Goal: Register for event/course

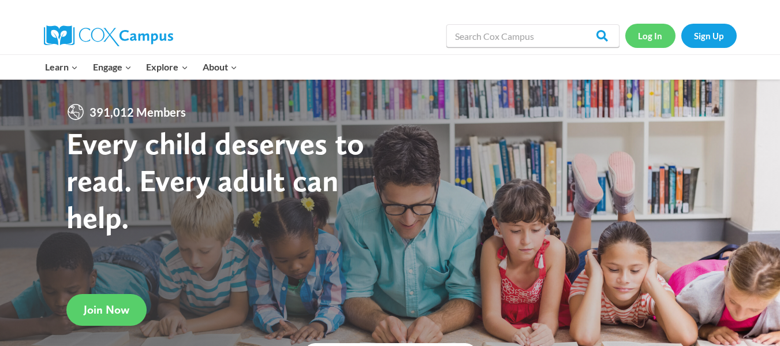
click at [651, 35] on link "Log In" at bounding box center [650, 36] width 50 height 24
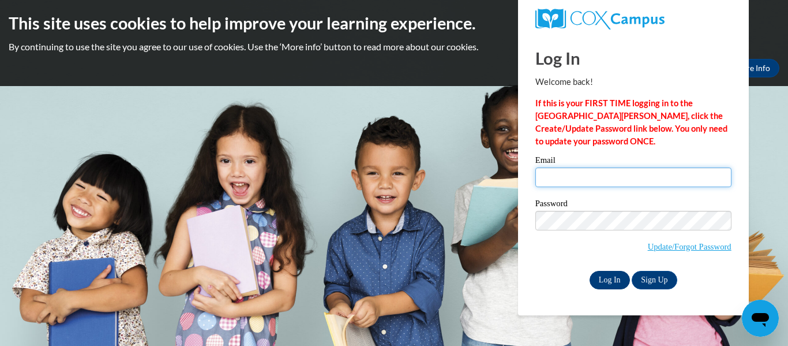
type input "[EMAIL_ADDRESS][DOMAIN_NAME]"
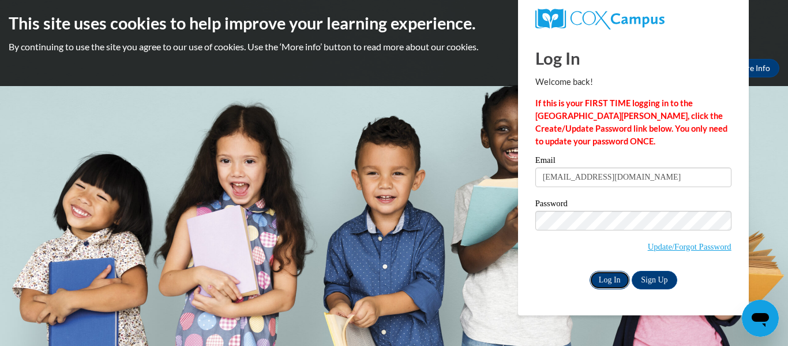
click at [608, 279] on input "Log In" at bounding box center [610, 280] width 40 height 18
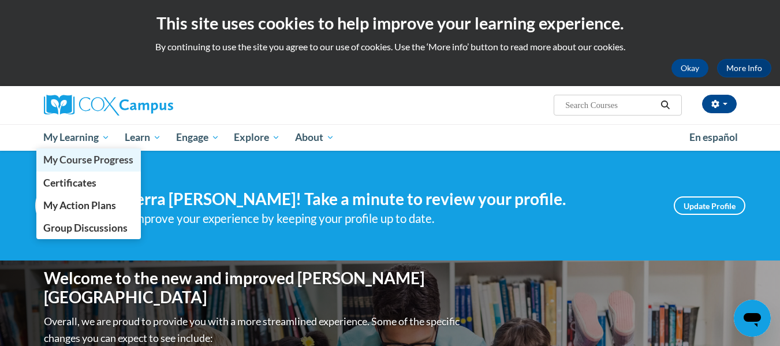
drag, startPoint x: 85, startPoint y: 129, endPoint x: 85, endPoint y: 164, distance: 35.2
click at [85, 129] on link "My Learning" at bounding box center [76, 137] width 81 height 27
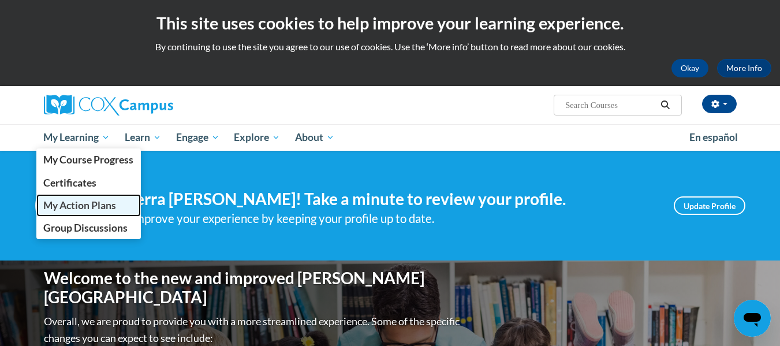
click at [82, 206] on span "My Action Plans" at bounding box center [79, 205] width 73 height 12
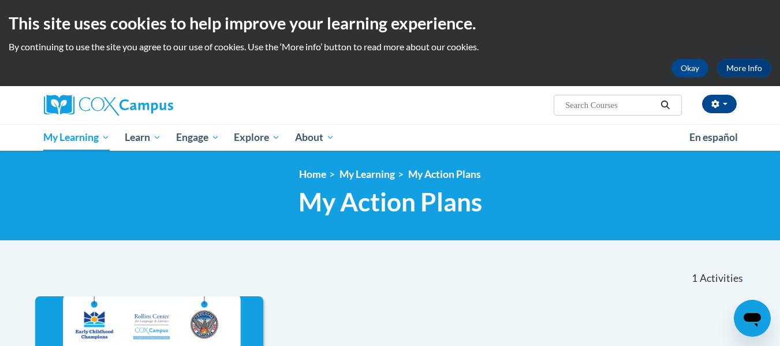
click at [595, 108] on input "Search..." at bounding box center [610, 105] width 92 height 14
type input "implicit bias in education"
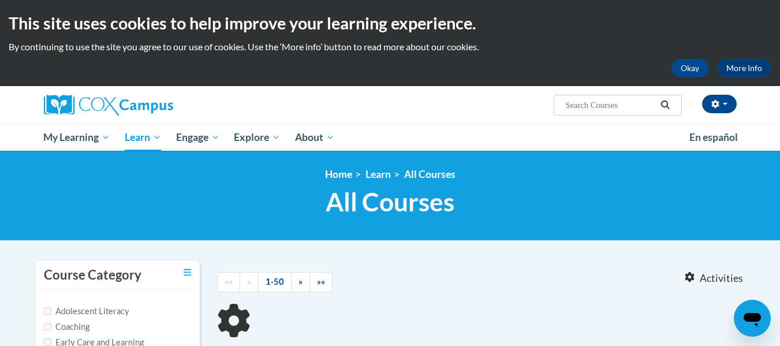
type input "implicit bias in education"
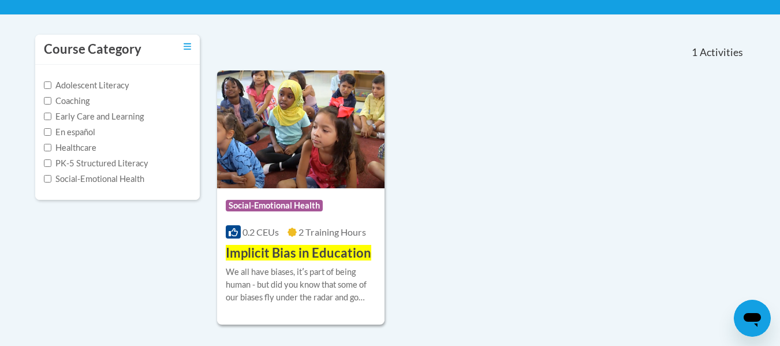
scroll to position [252, 0]
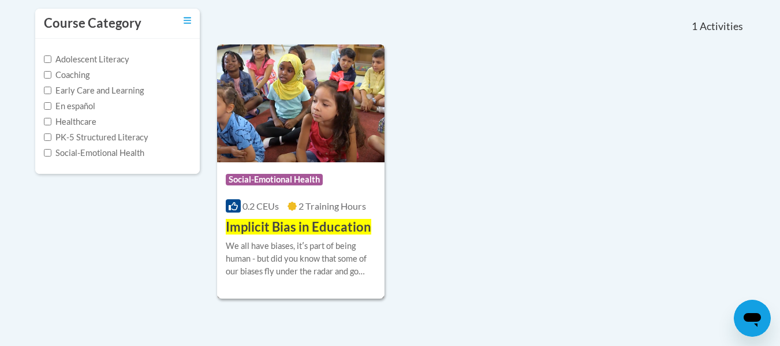
click at [321, 170] on div "Course Category: Social-Emotional Health" at bounding box center [301, 181] width 151 height 26
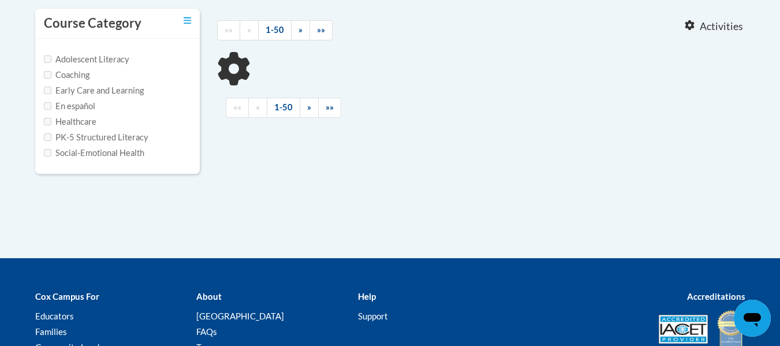
type input "implicit bias in education"
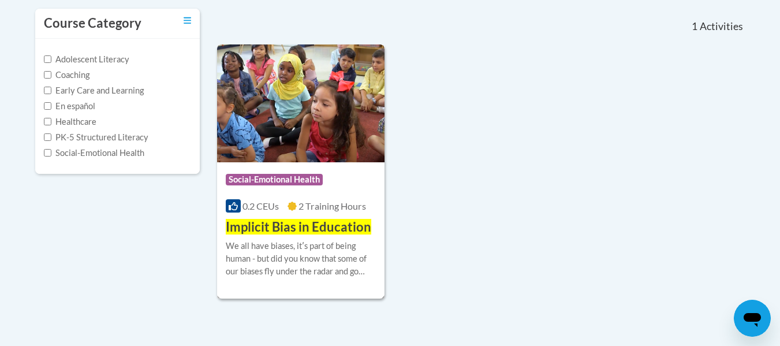
click at [315, 262] on div "We all have biases, itʹs part of being human - but did you know that some of ou…" at bounding box center [301, 259] width 151 height 38
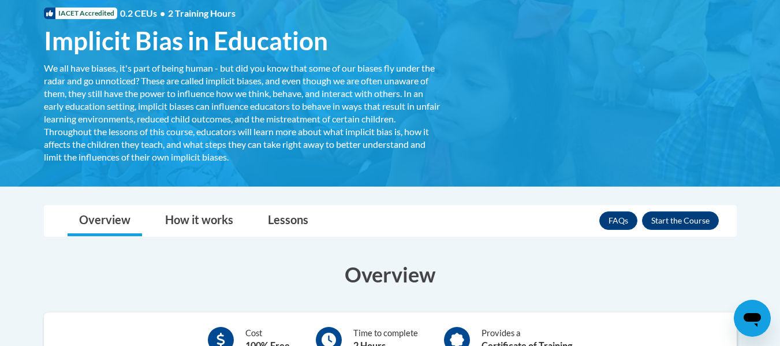
scroll to position [182, 0]
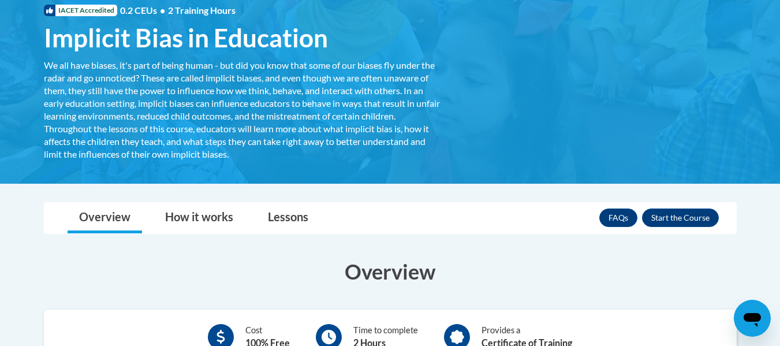
click at [159, 43] on span "Implicit Bias in Education" at bounding box center [186, 38] width 284 height 31
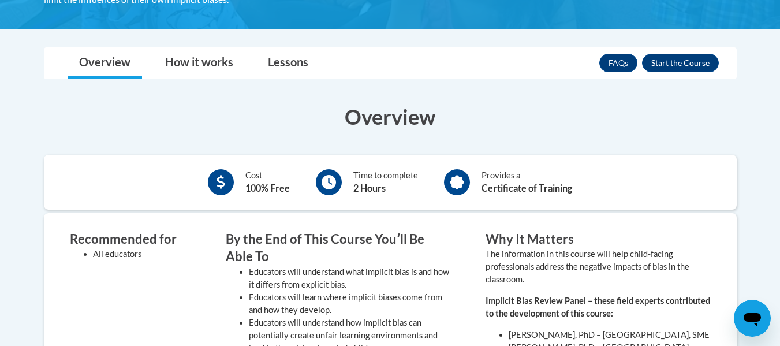
scroll to position [0, 0]
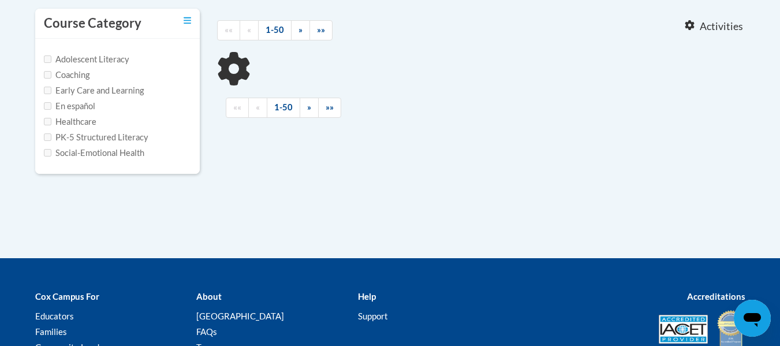
type input "implicit bias in education"
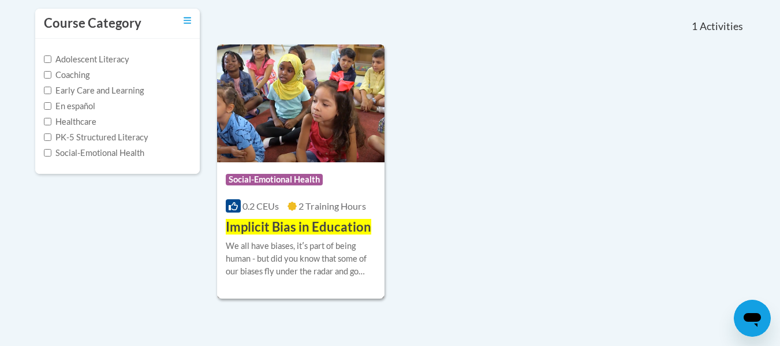
click at [301, 180] on span "Social-Emotional Health" at bounding box center [274, 180] width 97 height 12
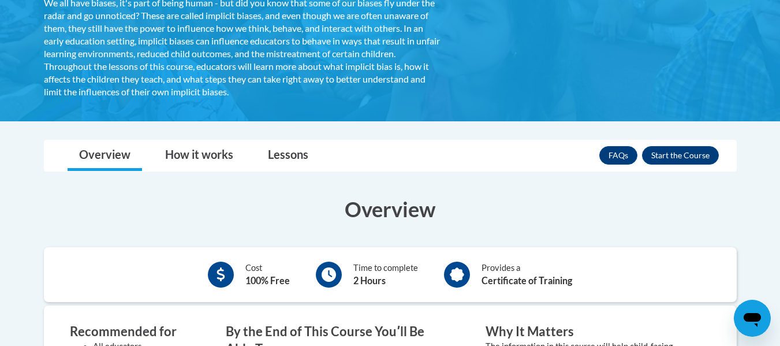
scroll to position [247, 0]
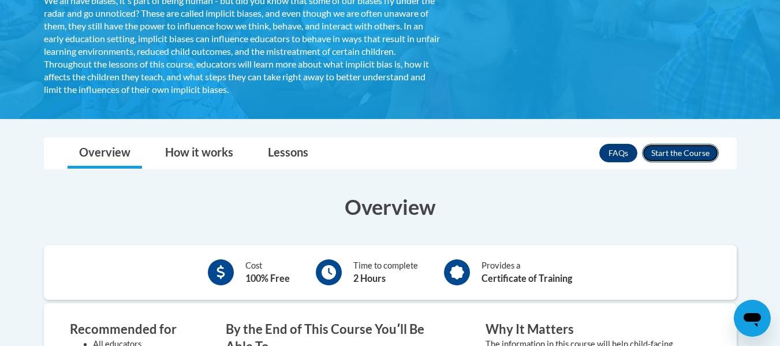
click at [692, 153] on button "Enroll" at bounding box center [680, 153] width 77 height 18
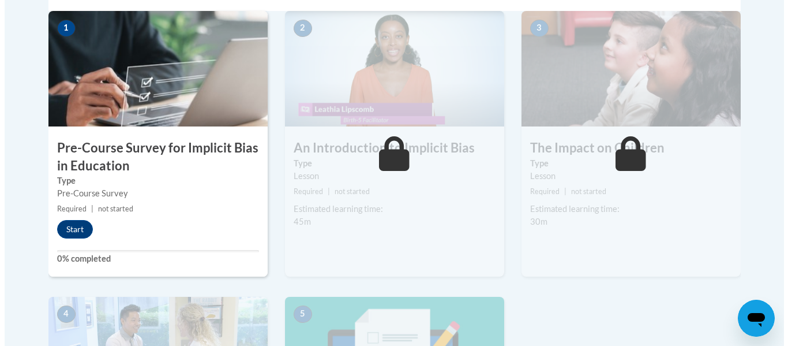
scroll to position [396, 0]
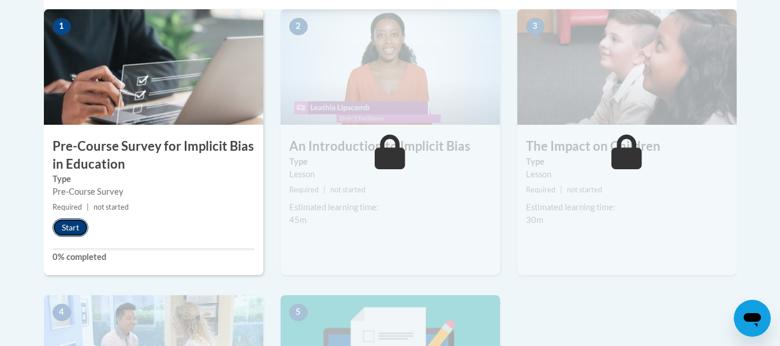
click at [62, 230] on button "Start" at bounding box center [71, 227] width 36 height 18
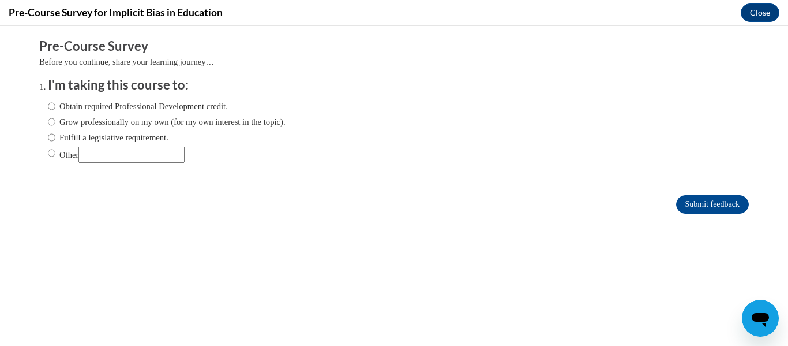
scroll to position [0, 0]
click at [48, 111] on input "Obtain required Professional Development credit." at bounding box center [52, 106] width 8 height 13
radio input "true"
click at [676, 195] on input "Submit feedback" at bounding box center [712, 204] width 73 height 18
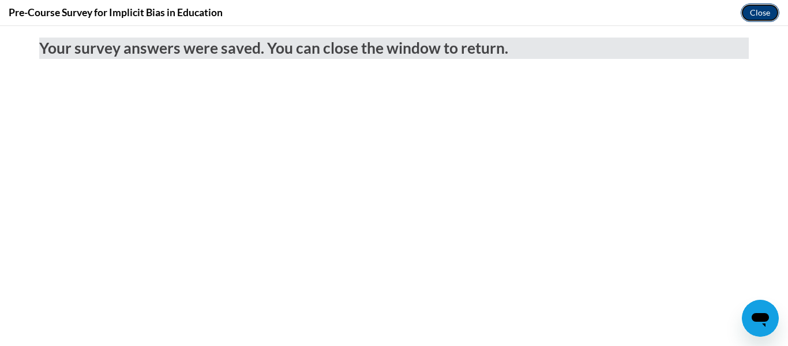
click at [762, 6] on button "Close" at bounding box center [760, 12] width 39 height 18
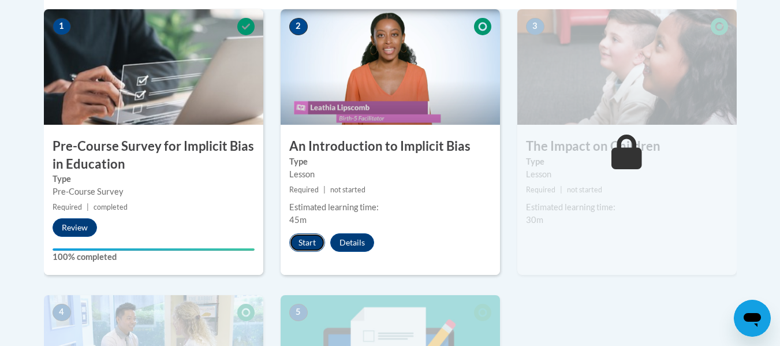
click at [308, 244] on button "Start" at bounding box center [307, 242] width 36 height 18
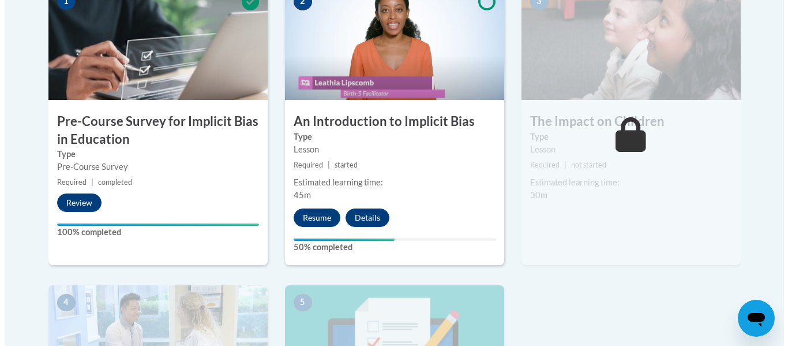
scroll to position [434, 0]
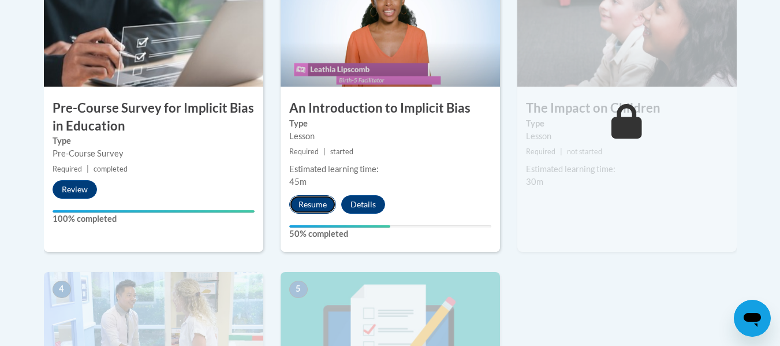
click at [317, 200] on button "Resume" at bounding box center [312, 204] width 47 height 18
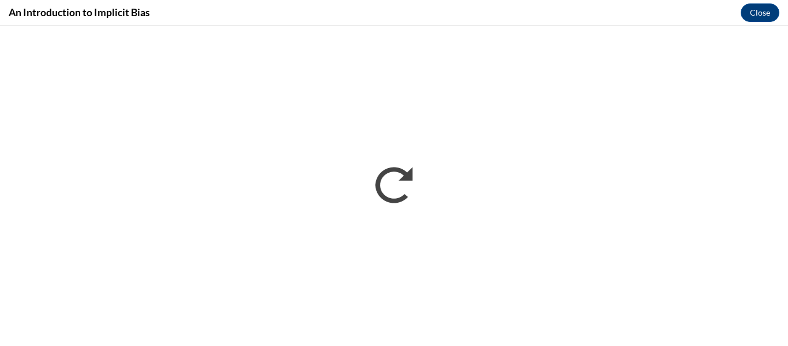
scroll to position [0, 0]
